Goal: Information Seeking & Learning: Learn about a topic

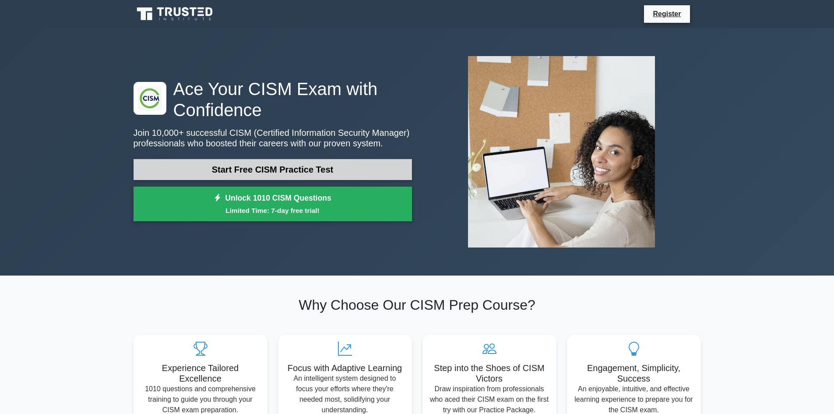
click at [285, 168] on link "Start Free CISM Practice Test" at bounding box center [273, 169] width 278 height 21
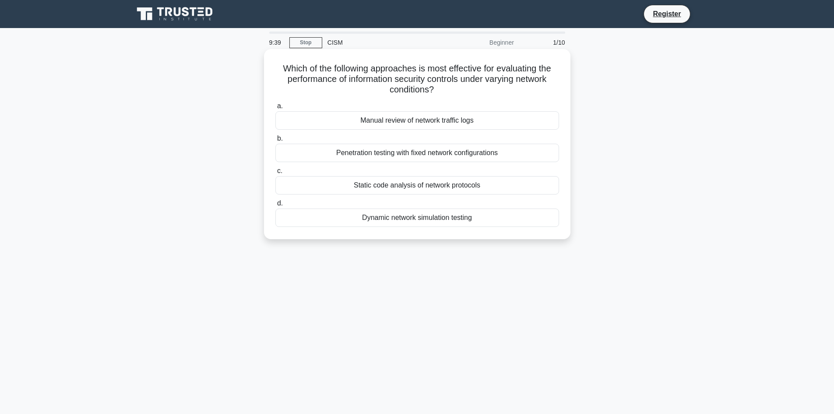
click at [427, 213] on div "Dynamic network simulation testing" at bounding box center [417, 217] width 284 height 18
click at [275, 206] on input "d. Dynamic network simulation testing" at bounding box center [275, 203] width 0 height 6
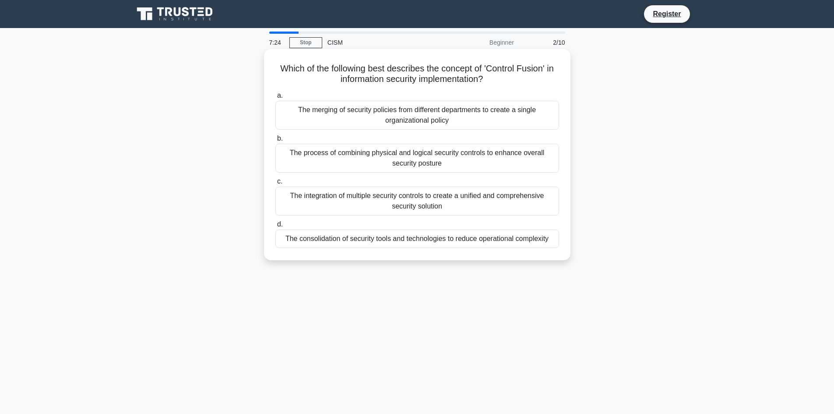
click at [422, 203] on div "The integration of multiple security controls to create a unified and comprehen…" at bounding box center [417, 200] width 284 height 29
click at [275, 184] on input "c. The integration of multiple security controls to create a unified and compre…" at bounding box center [275, 182] width 0 height 6
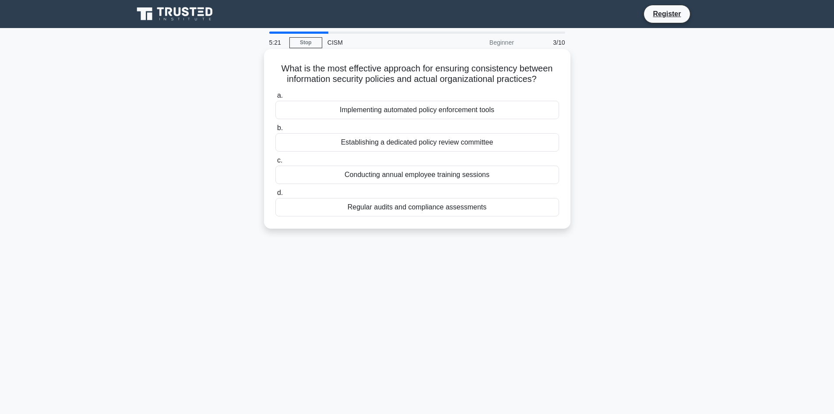
click at [446, 203] on div "Regular audits and compliance assessments" at bounding box center [417, 207] width 284 height 18
click at [275, 196] on input "d. Regular audits and compliance assessments" at bounding box center [275, 193] width 0 height 6
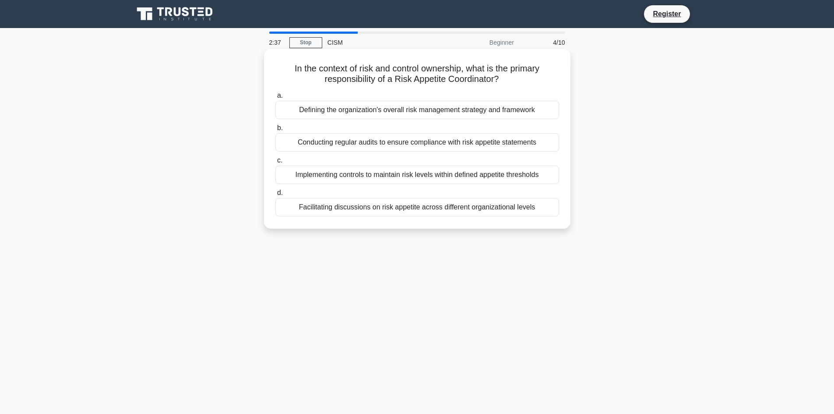
click at [444, 141] on div "Conducting regular audits to ensure compliance with risk appetite statements" at bounding box center [417, 142] width 284 height 18
click at [275, 131] on input "b. Conducting regular audits to ensure compliance with risk appetite statements" at bounding box center [275, 128] width 0 height 6
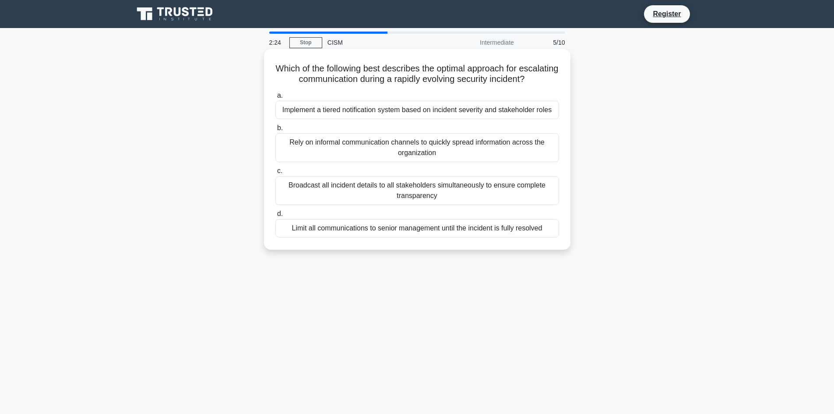
click at [465, 118] on div "Implement a tiered notification system based on incident severity and stakehold…" at bounding box center [417, 110] width 284 height 18
click at [275, 98] on input "a. Implement a tiered notification system based on incident severity and stakeh…" at bounding box center [275, 96] width 0 height 6
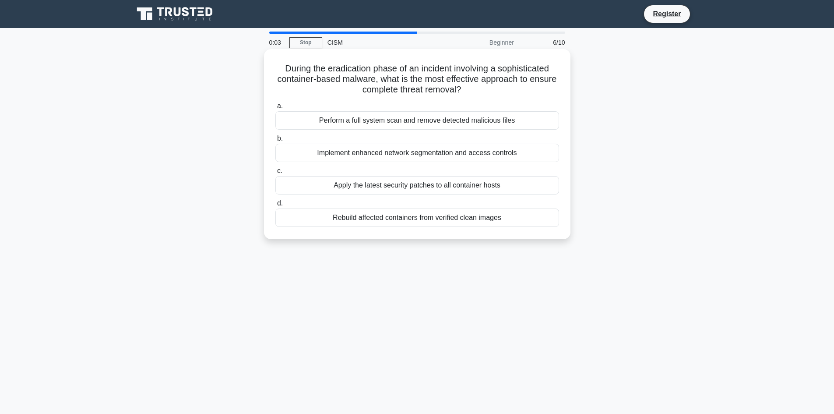
click at [490, 218] on div "Rebuild affected containers from verified clean images" at bounding box center [417, 217] width 284 height 18
click at [275, 206] on input "d. Rebuild affected containers from verified clean images" at bounding box center [275, 203] width 0 height 6
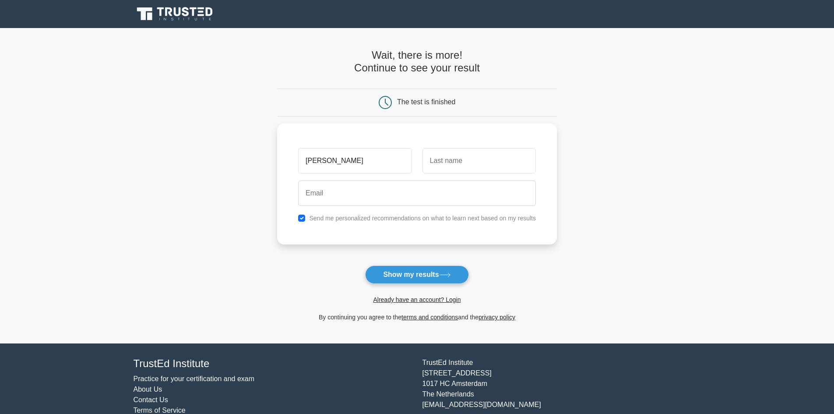
type input "[PERSON_NAME]"
type input "Sator"
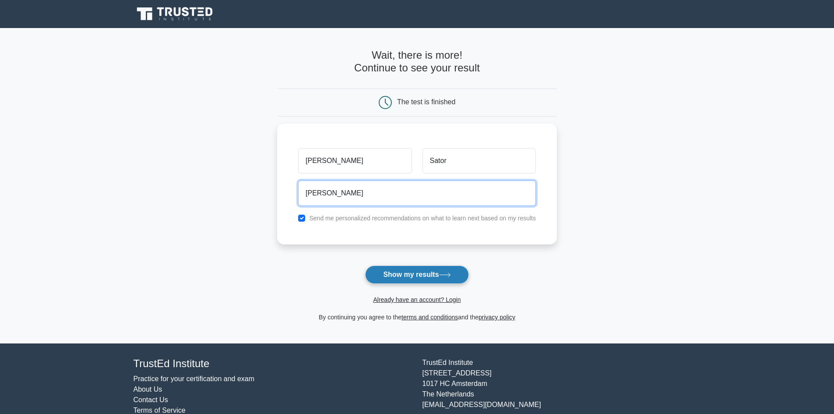
type input "[EMAIL_ADDRESS][DOMAIN_NAME]"
click at [423, 268] on button "Show my results" at bounding box center [416, 274] width 103 height 18
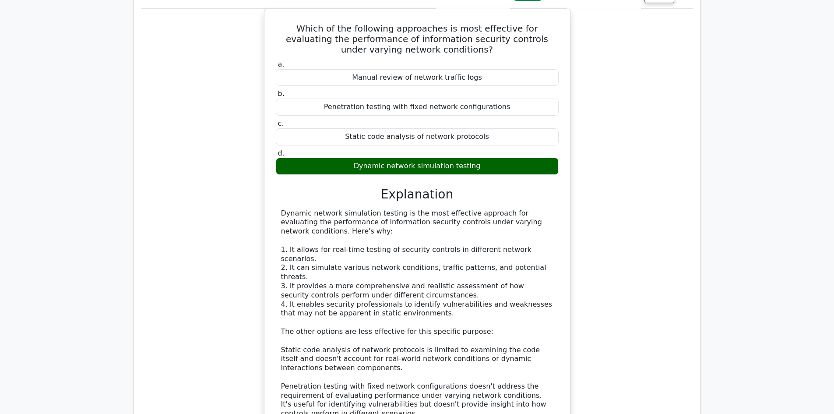
scroll to position [832, 0]
